Goal: Task Accomplishment & Management: Complete application form

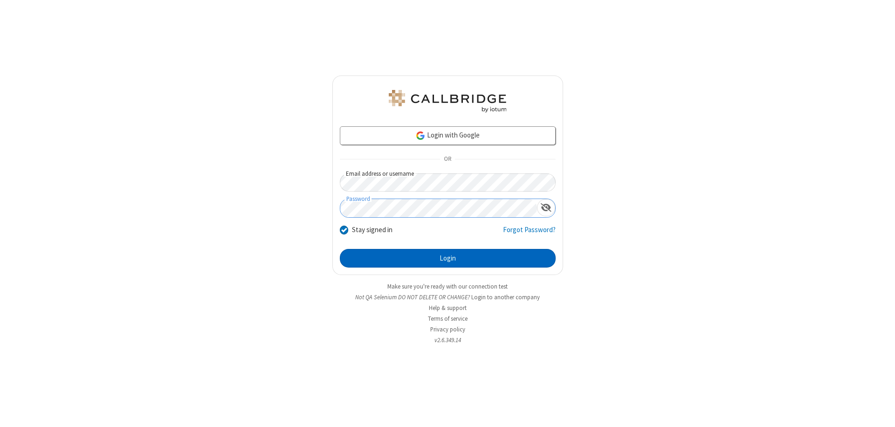
click at [447, 258] on button "Login" at bounding box center [448, 258] width 216 height 19
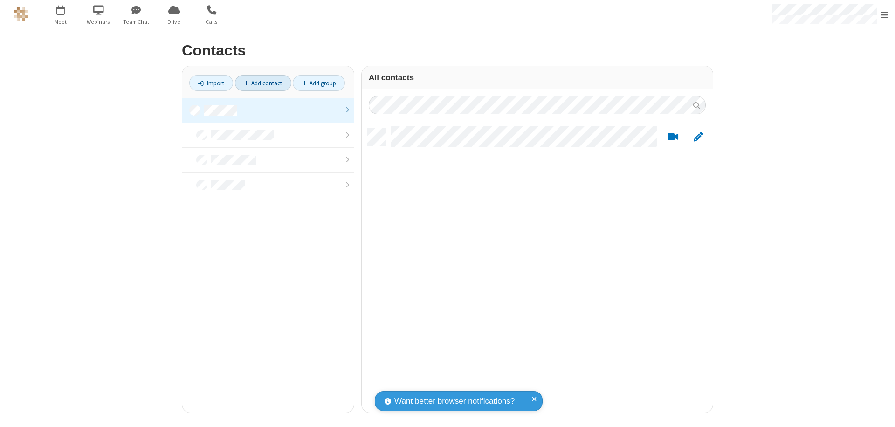
click at [268, 110] on link at bounding box center [268, 110] width 172 height 25
click at [263, 83] on link "Add contact" at bounding box center [263, 83] width 56 height 16
